Goal: Check status

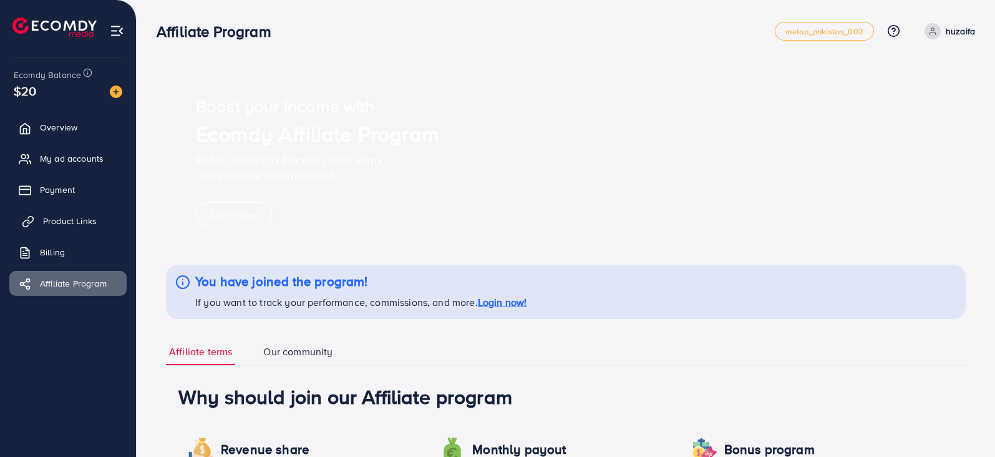
click at [93, 229] on link "Product Links" at bounding box center [67, 220] width 117 height 25
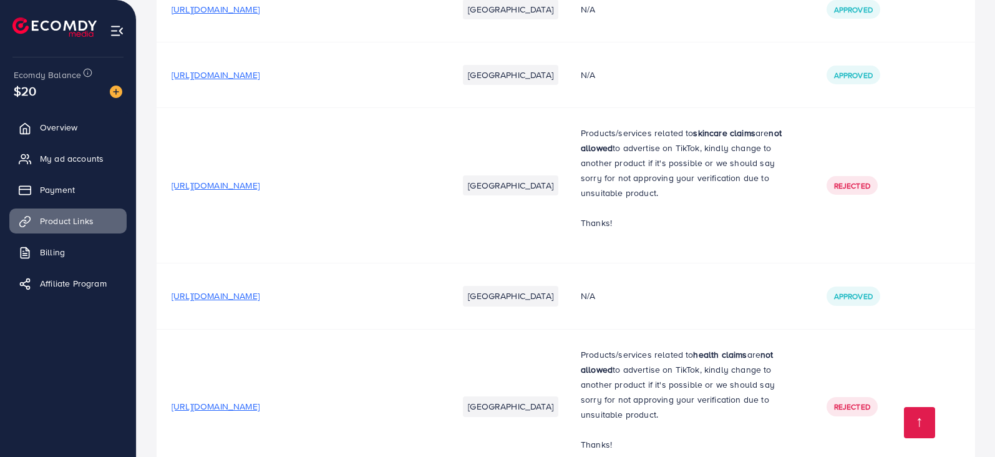
scroll to position [2336, 0]
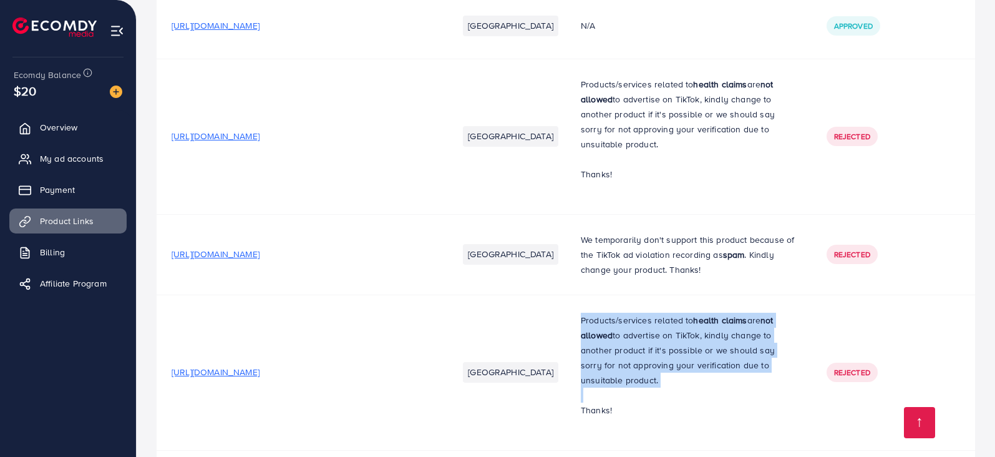
drag, startPoint x: 781, startPoint y: 341, endPoint x: 577, endPoint y: 273, distance: 215.3
click at [577, 295] on td "Products/services related to health claims are not allowed to advertise on TikT…" at bounding box center [689, 372] width 246 height 155
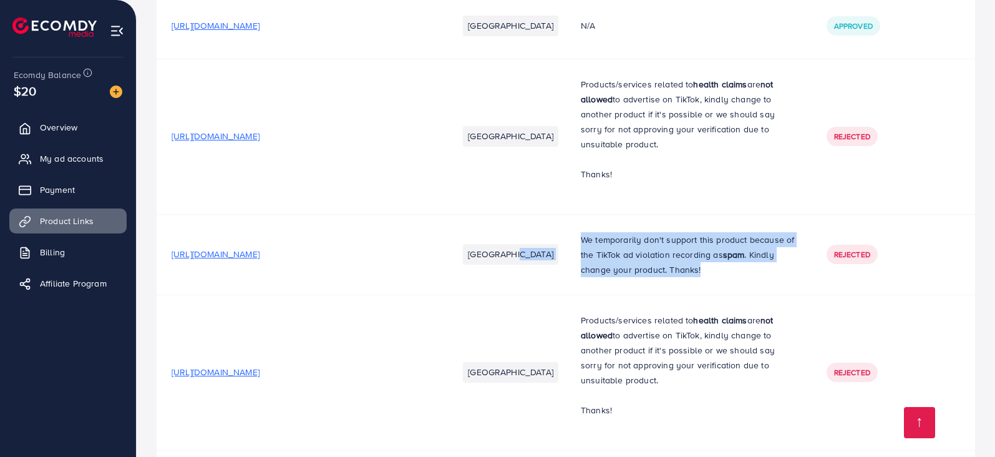
drag, startPoint x: 711, startPoint y: 231, endPoint x: 555, endPoint y: 202, distance: 158.6
click at [555, 214] on tr "[URL][DOMAIN_NAME] [GEOGRAPHIC_DATA] We temporarily don't support this product …" at bounding box center [566, 254] width 819 height 80
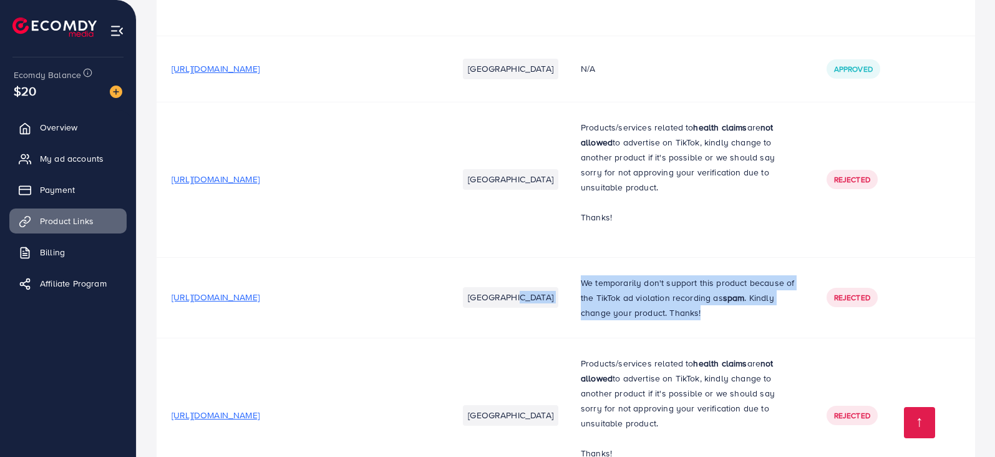
scroll to position [2258, 0]
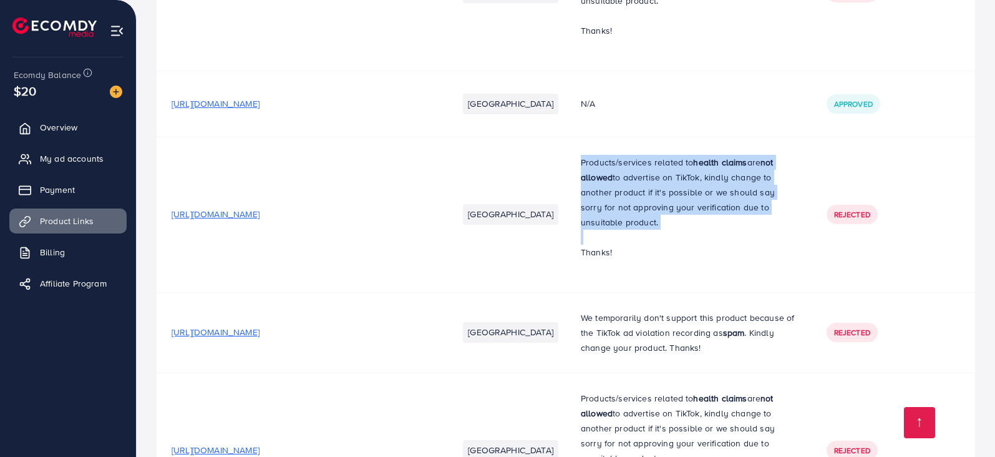
drag, startPoint x: 801, startPoint y: 195, endPoint x: 574, endPoint y: 142, distance: 233.3
click at [574, 142] on td "Products/services related to health claims are not allowed to advertise on TikT…" at bounding box center [689, 214] width 246 height 155
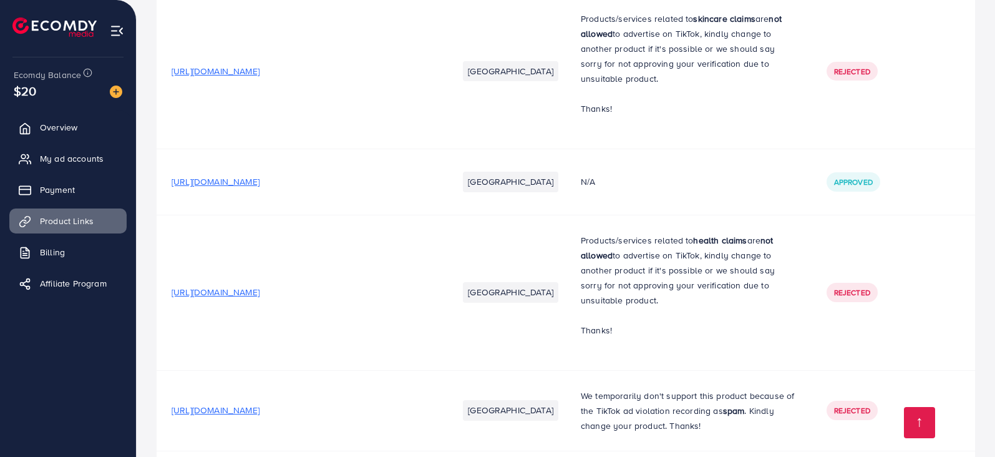
click at [727, 323] on p "Thanks!" at bounding box center [689, 330] width 216 height 15
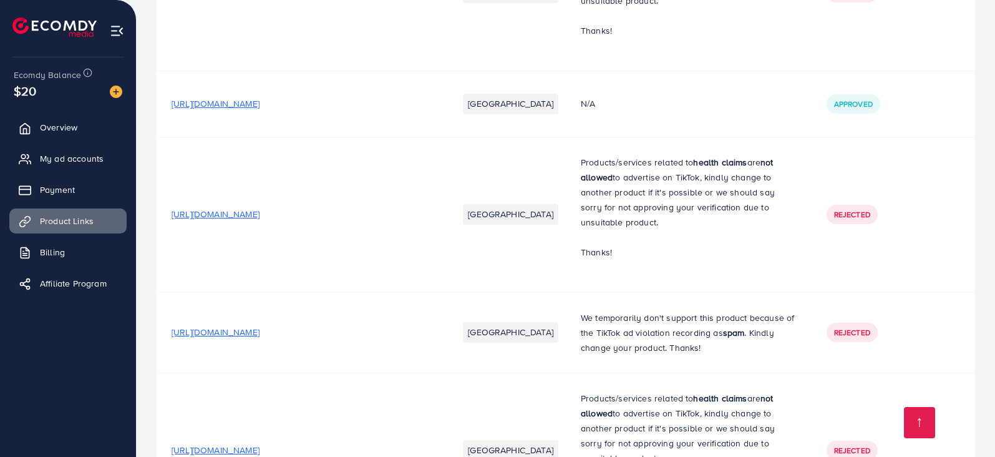
scroll to position [2102, 0]
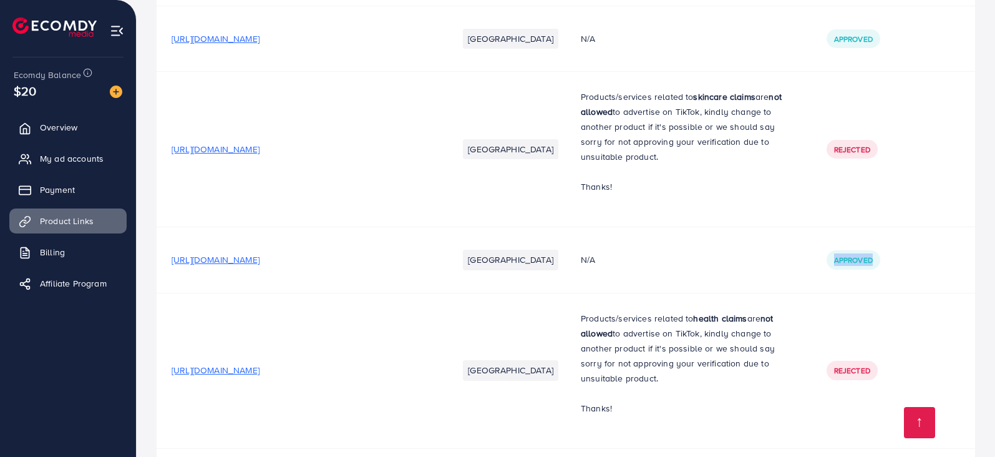
drag, startPoint x: 911, startPoint y: 241, endPoint x: 808, endPoint y: 219, distance: 105.4
click at [808, 227] on tr "[URL][DOMAIN_NAME] Pakistan N/A Approved" at bounding box center [566, 260] width 819 height 66
click at [761, 253] on div "N/A" at bounding box center [689, 259] width 216 height 12
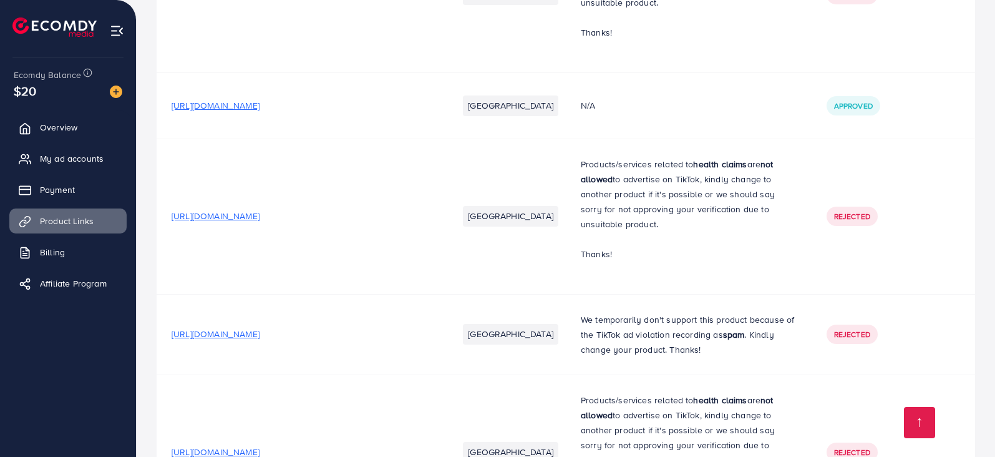
scroll to position [2336, 0]
